Goal: Obtain resource: Obtain resource

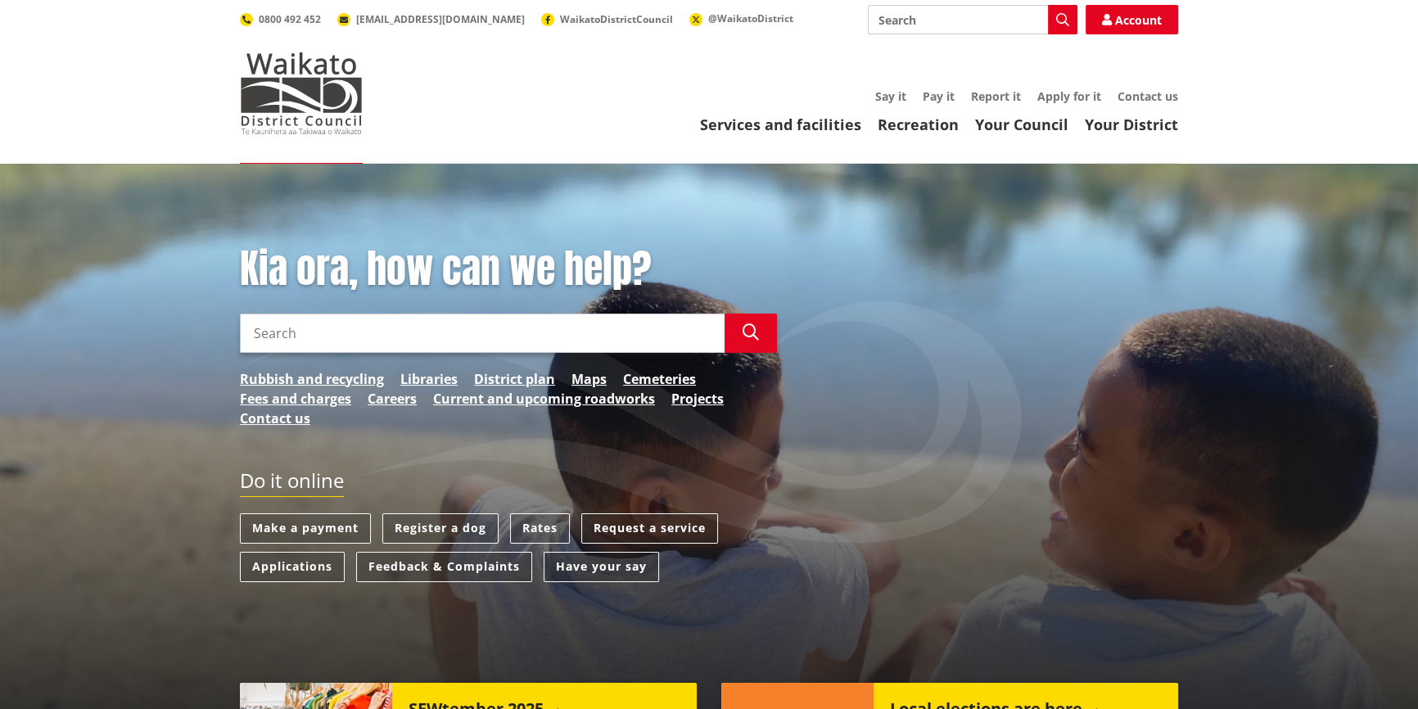
click at [958, 13] on input "Search" at bounding box center [973, 19] width 210 height 29
click at [924, 16] on input "propert" at bounding box center [973, 19] width 210 height 29
click at [1066, 20] on icon "button" at bounding box center [1062, 19] width 13 height 13
click at [1056, 23] on icon "button" at bounding box center [1062, 19] width 13 height 13
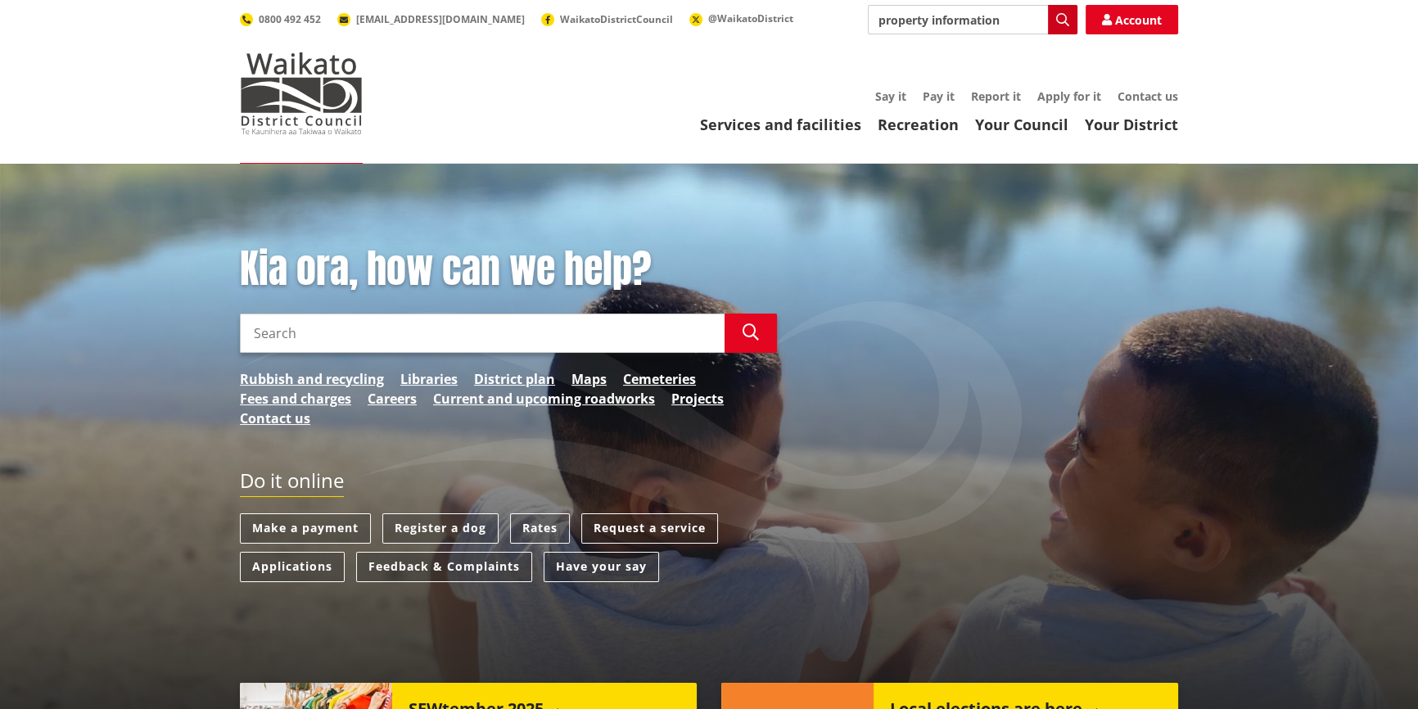
click at [1056, 23] on icon "button" at bounding box center [1062, 19] width 13 height 13
click at [983, 79] on div "Property information search" at bounding box center [973, 79] width 208 height 29
type input "Property information search"
click at [974, 76] on div "Property information search" at bounding box center [973, 79] width 208 height 29
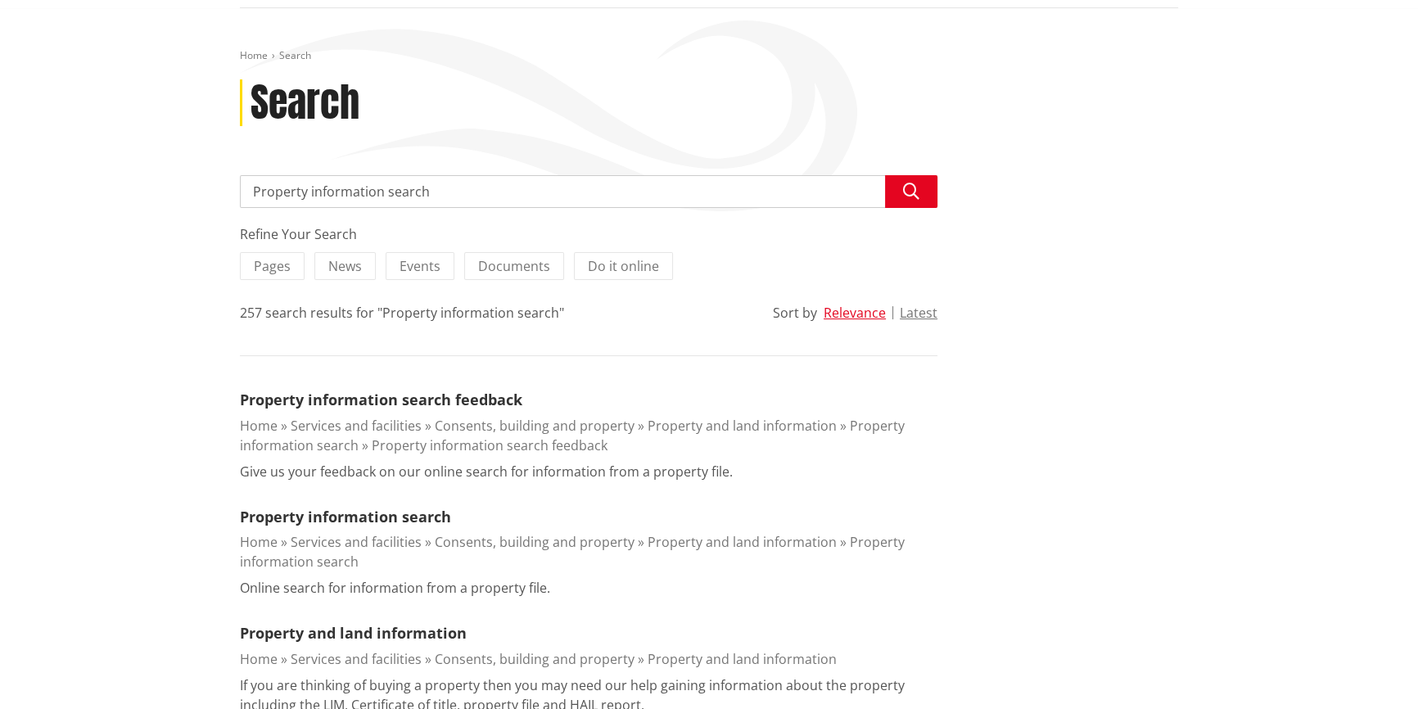
scroll to position [223, 0]
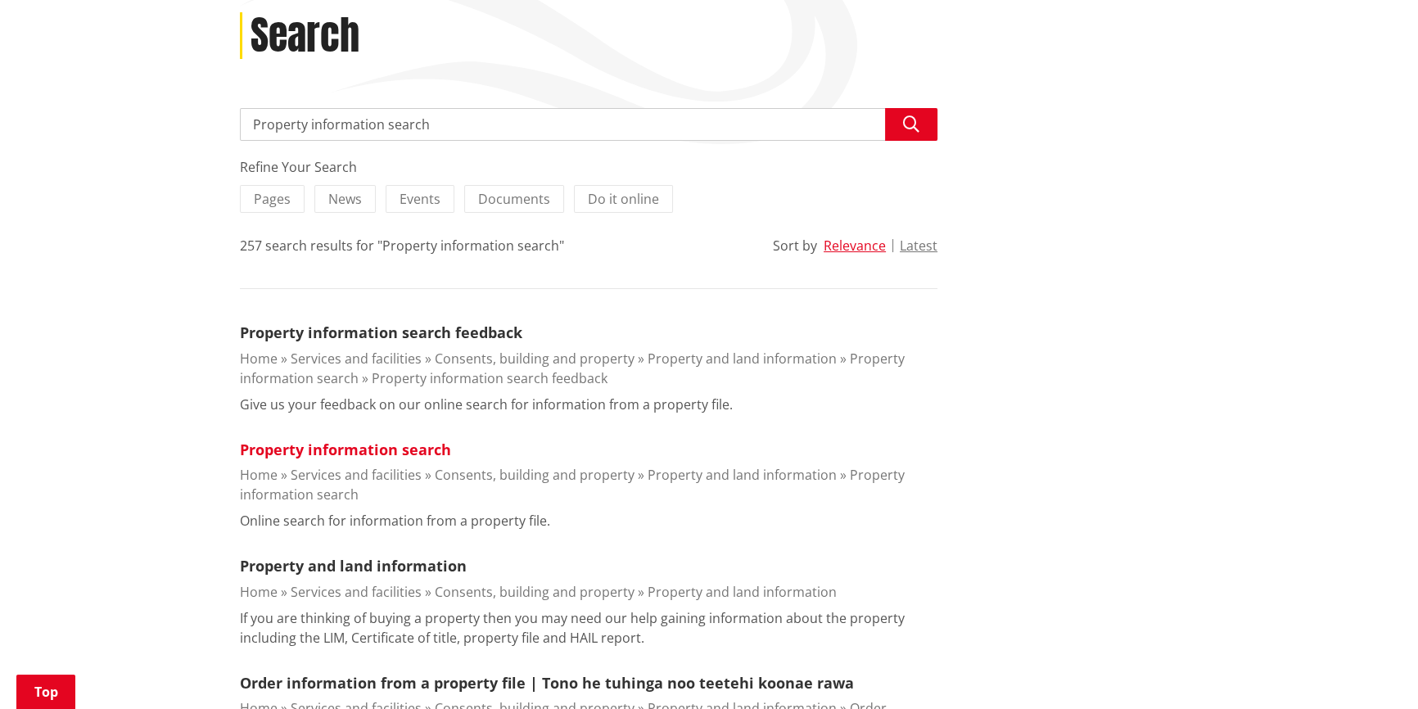
click at [366, 448] on link "Property information search" at bounding box center [345, 450] width 211 height 20
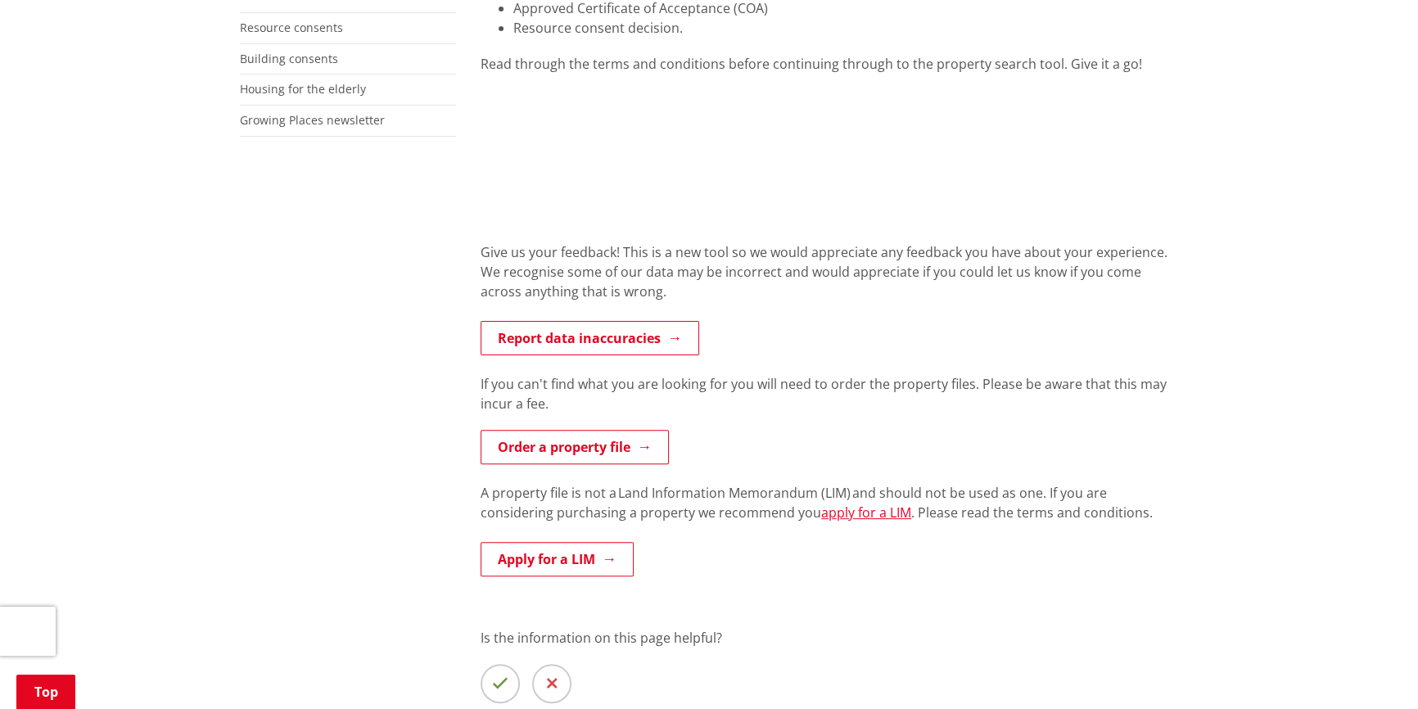
scroll to position [595, 0]
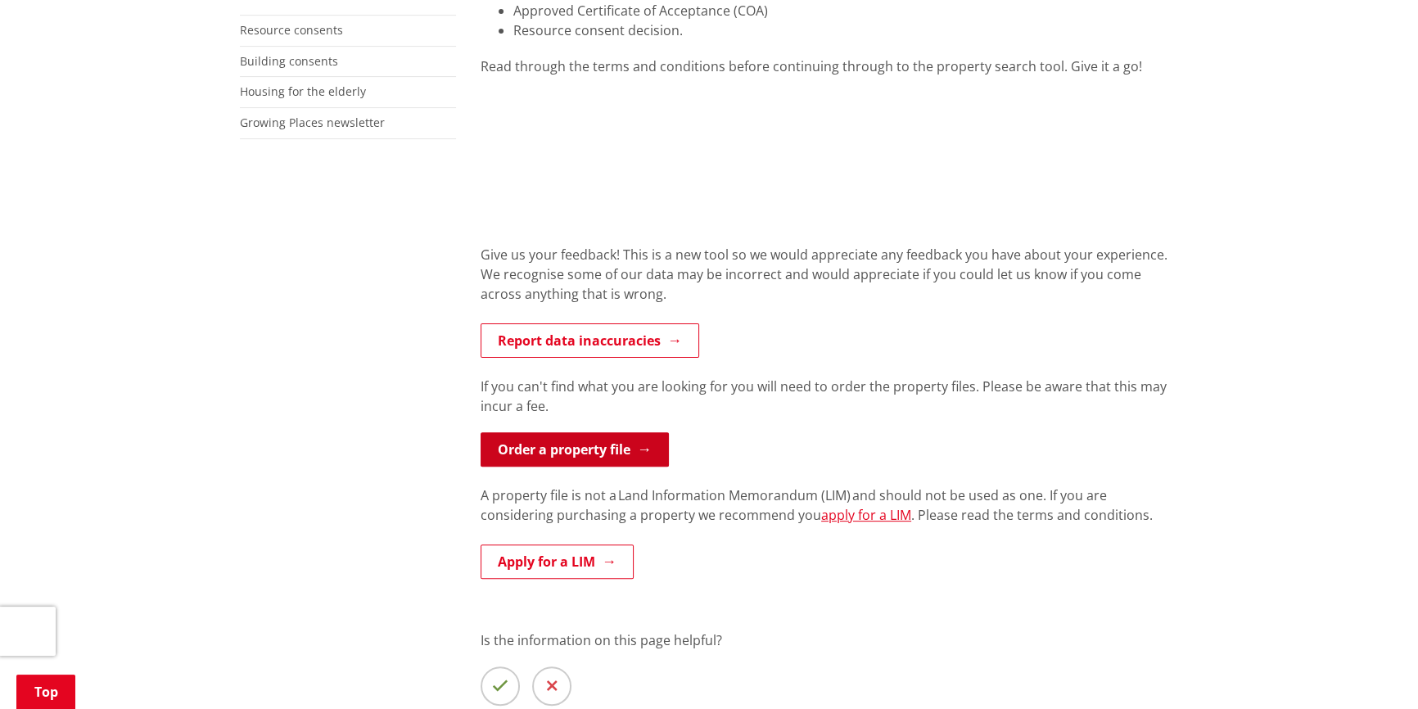
click at [616, 454] on link "Order a property file" at bounding box center [575, 449] width 188 height 34
click at [517, 448] on link "Order a property file" at bounding box center [575, 449] width 188 height 34
click at [518, 448] on link "Order a property file" at bounding box center [575, 449] width 188 height 34
click at [502, 450] on link "Order a property file" at bounding box center [575, 449] width 188 height 34
click at [504, 450] on link "Order a property file" at bounding box center [575, 449] width 188 height 34
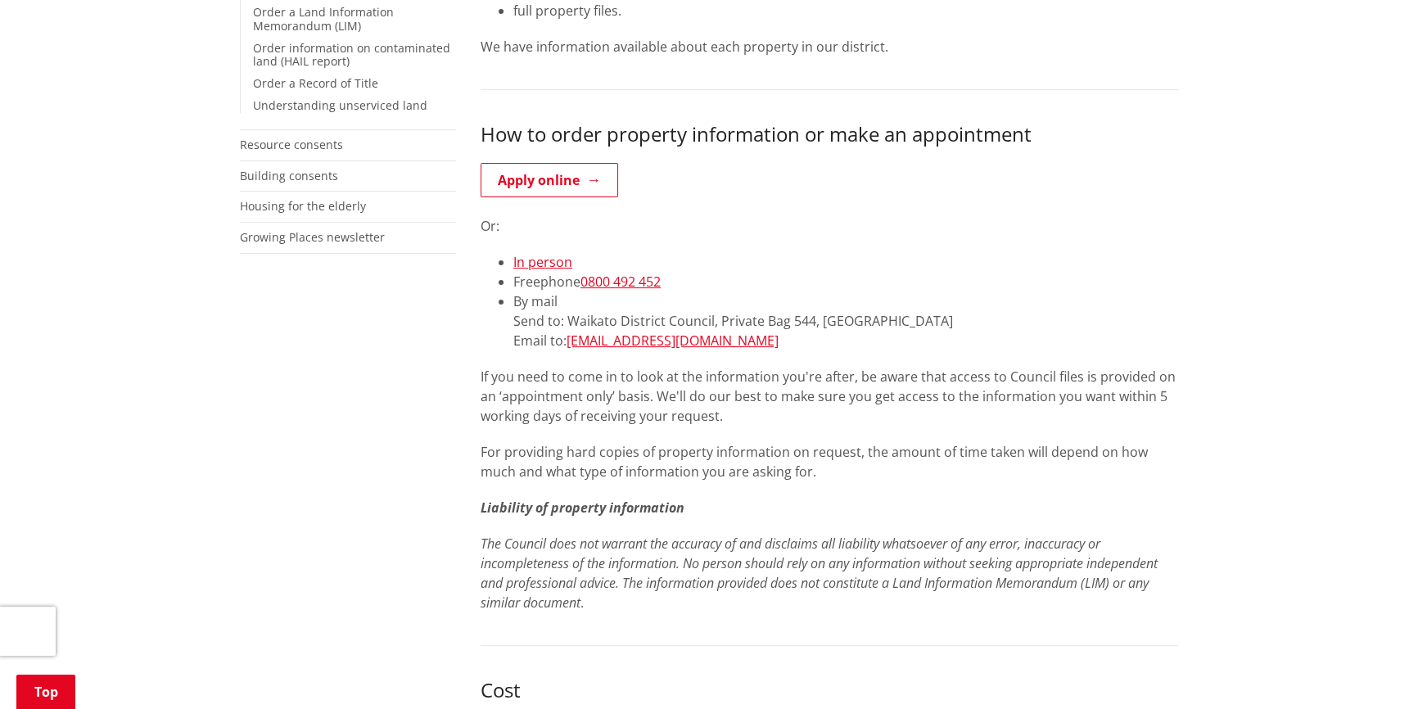
scroll to position [670, 0]
